Goal: Transaction & Acquisition: Purchase product/service

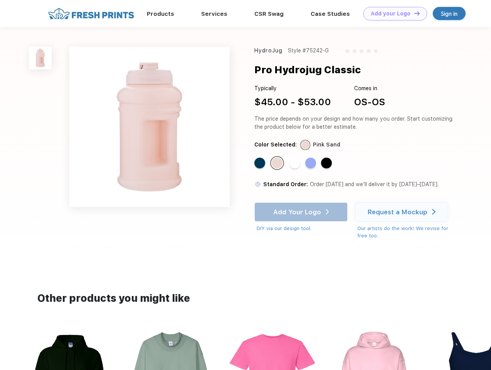
click at [393, 13] on link "Add your Logo Design Tool" at bounding box center [396, 13] width 64 height 13
click at [0, 0] on div "Design Tool" at bounding box center [0, 0] width 0 height 0
click at [414, 13] on link "Add your Logo Design Tool" at bounding box center [396, 13] width 64 height 13
click at [40, 58] on img at bounding box center [40, 58] width 23 height 23
click at [261, 164] on div "Standard Color" at bounding box center [260, 163] width 11 height 11
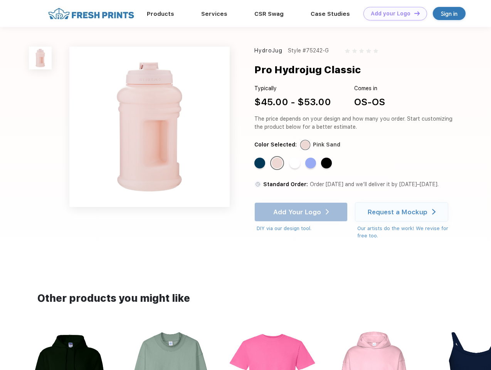
click at [278, 164] on div "Standard Color" at bounding box center [277, 163] width 11 height 11
click at [296, 164] on div "Standard Color" at bounding box center [295, 163] width 11 height 11
click at [312, 164] on div "Standard Color" at bounding box center [310, 163] width 11 height 11
click at [327, 164] on div "Standard Color" at bounding box center [326, 163] width 11 height 11
click at [302, 212] on div "Add Your Logo DIY via our design tool. Ah shoot! This product isn't up in our d…" at bounding box center [301, 217] width 93 height 30
